Goal: Task Accomplishment & Management: Manage account settings

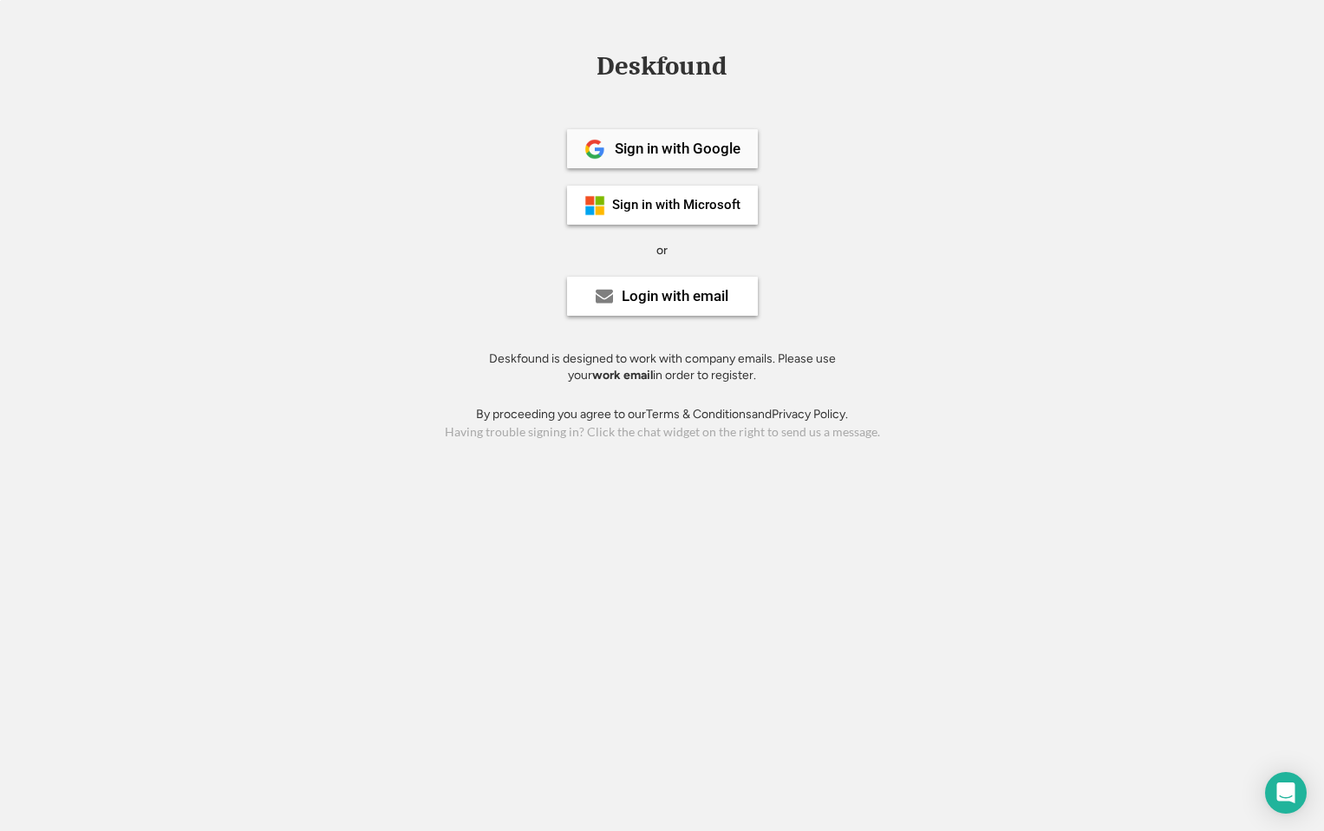
click at [637, 155] on div "Sign in with Google" at bounding box center [678, 148] width 126 height 15
click at [711, 218] on div "Sign in with Microsoft" at bounding box center [662, 205] width 191 height 39
click at [672, 297] on div "Login with email" at bounding box center [675, 296] width 107 height 15
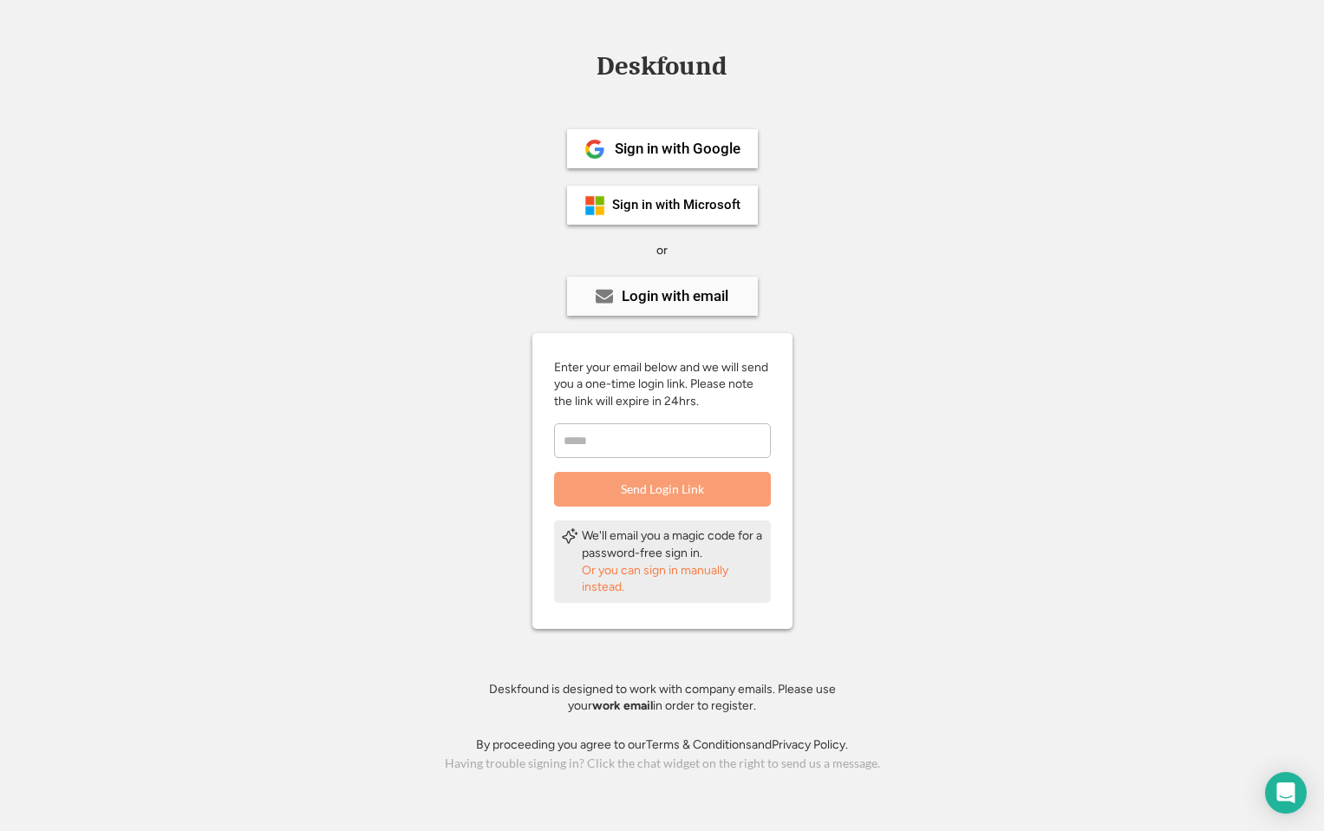
type input "**********"
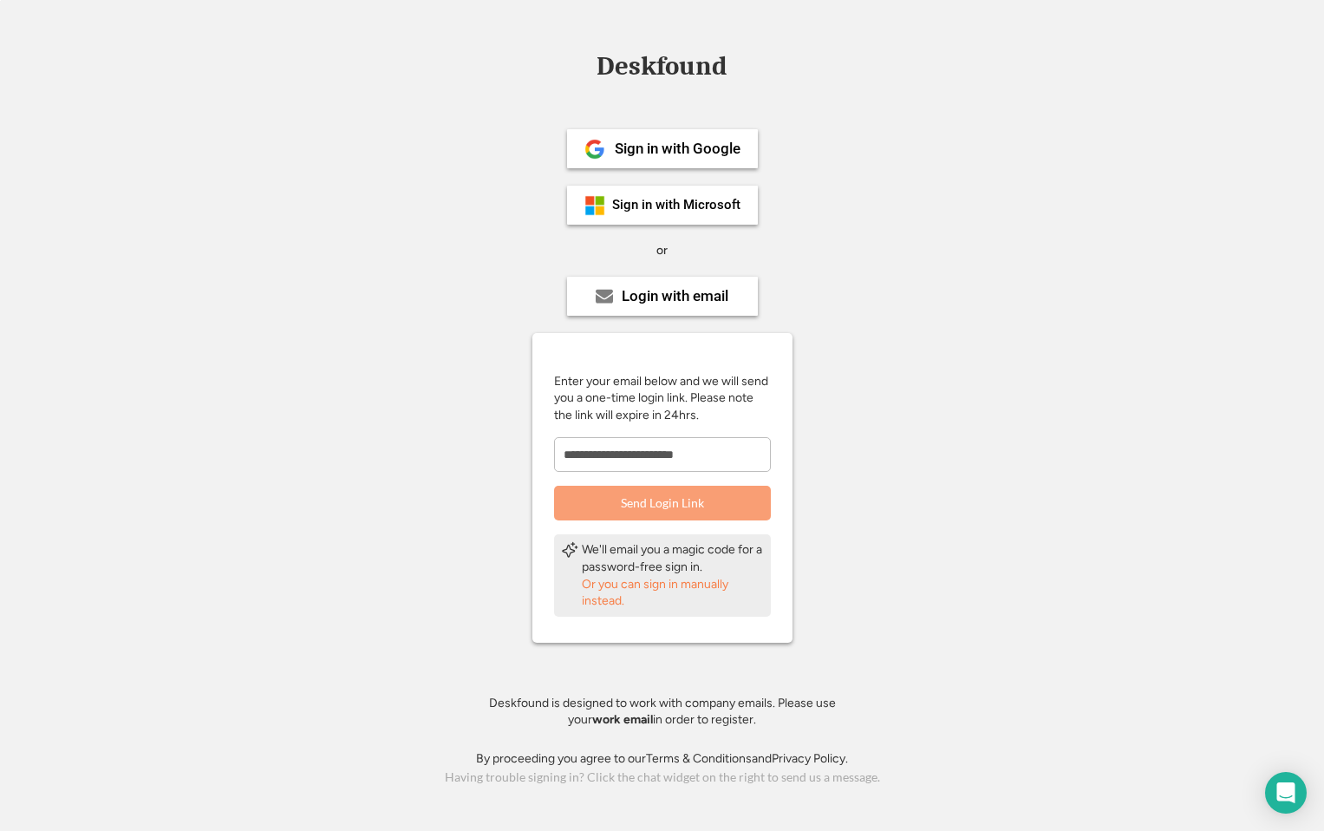
click at [672, 496] on button "Send Login Link" at bounding box center [662, 503] width 217 height 35
click at [950, 260] on div "Deskfound Sign in with Google Sign in with Microsoft or Login with email Enter …" at bounding box center [662, 421] width 1324 height 736
